Goal: Share content: Share content

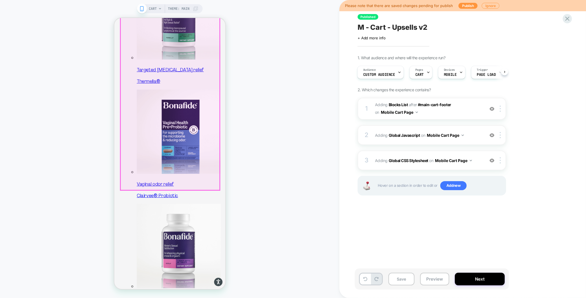
scroll to position [240, 0]
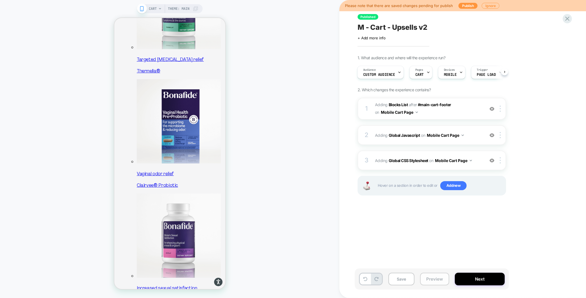
click at [431, 280] on button "Preview" at bounding box center [434, 278] width 29 height 13
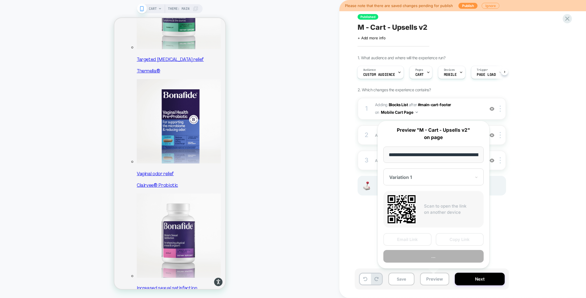
scroll to position [0, 23]
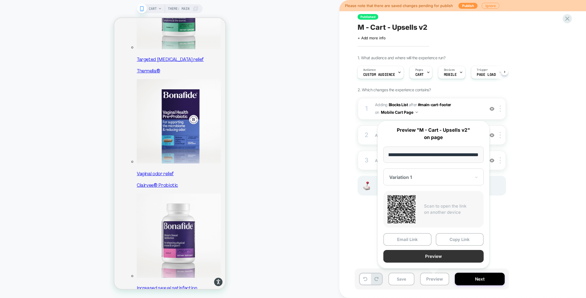
click at [424, 258] on button "Preview" at bounding box center [434, 256] width 100 height 13
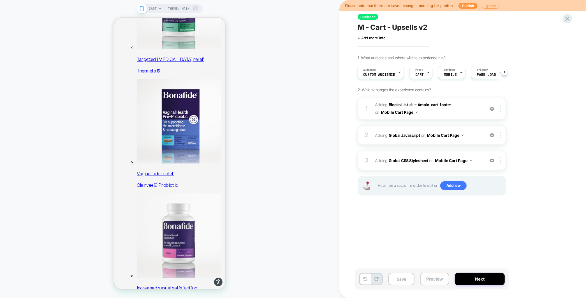
click at [436, 277] on button "Preview" at bounding box center [434, 278] width 29 height 13
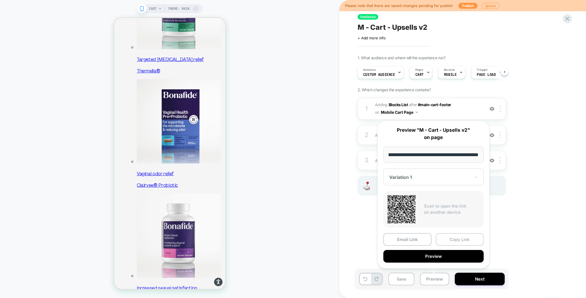
scroll to position [0, 0]
click at [459, 238] on button "Copy Link" at bounding box center [460, 239] width 48 height 13
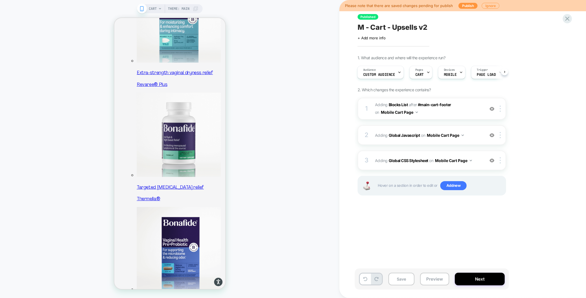
scroll to position [111, 0]
